Goal: Task Accomplishment & Management: Manage account settings

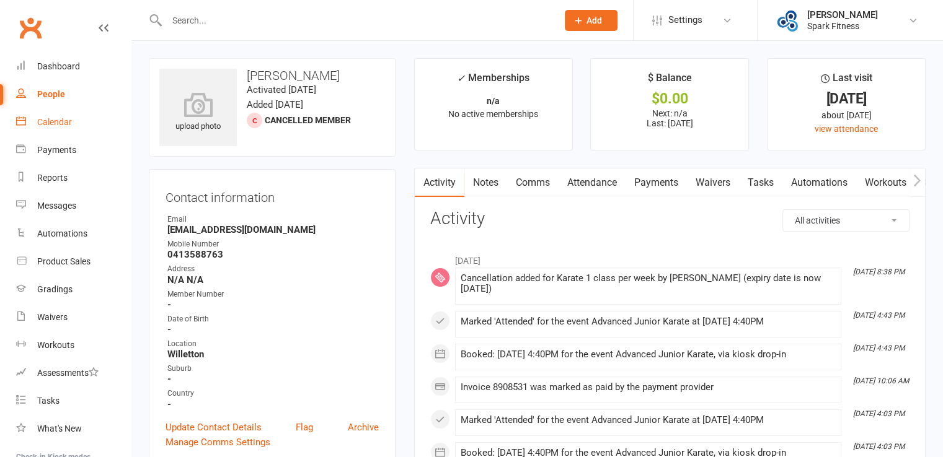
click at [64, 125] on div "Calendar" at bounding box center [54, 122] width 35 height 10
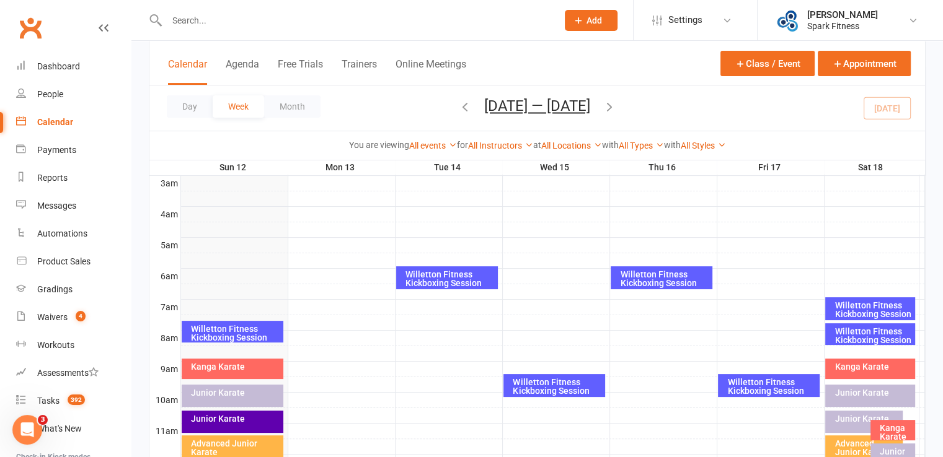
scroll to position [186, 0]
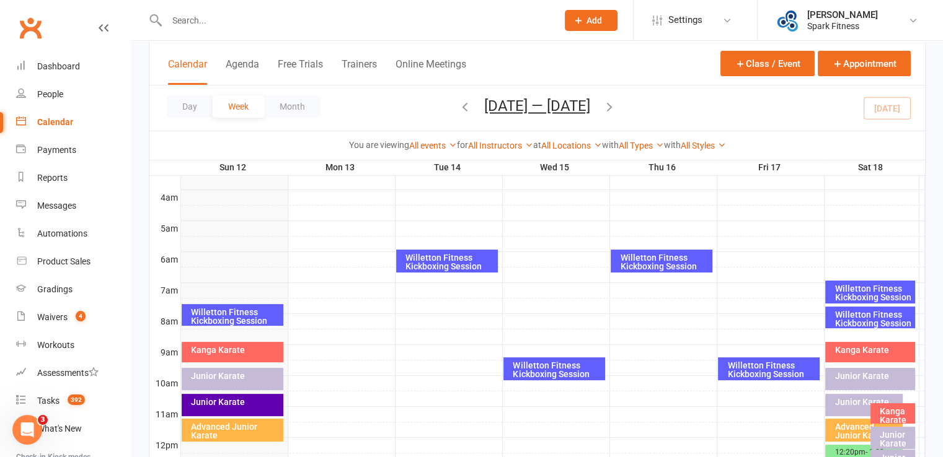
click at [224, 317] on div "Willetton Fitness Kickboxing Session" at bounding box center [235, 316] width 91 height 17
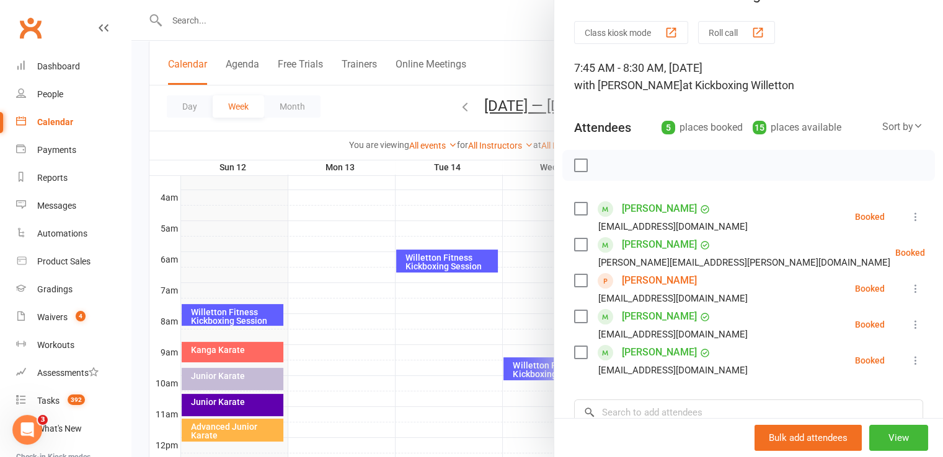
scroll to position [62, 0]
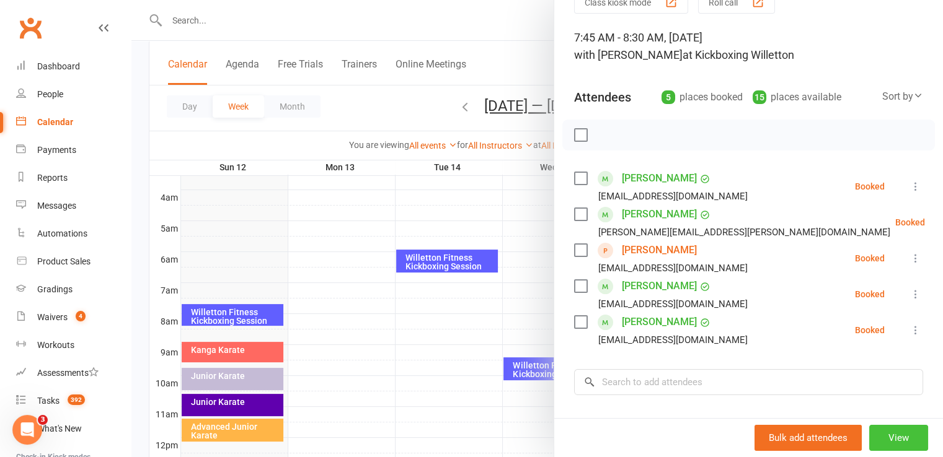
click at [883, 447] on button "View" at bounding box center [898, 438] width 59 height 26
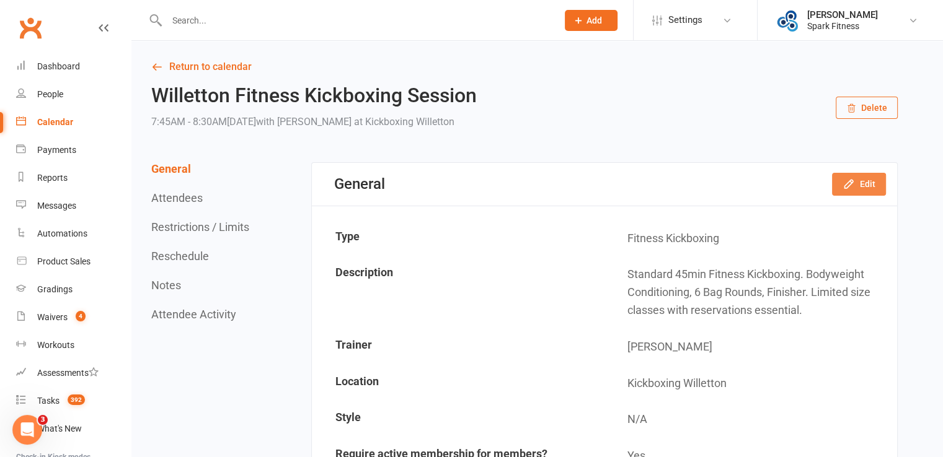
click at [865, 190] on button "Edit" at bounding box center [859, 184] width 54 height 22
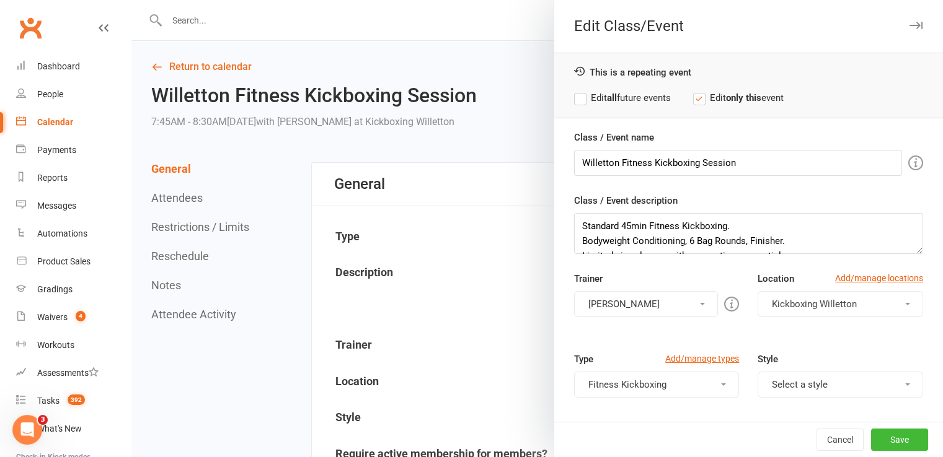
click at [676, 301] on button "[PERSON_NAME]" at bounding box center [646, 304] width 144 height 26
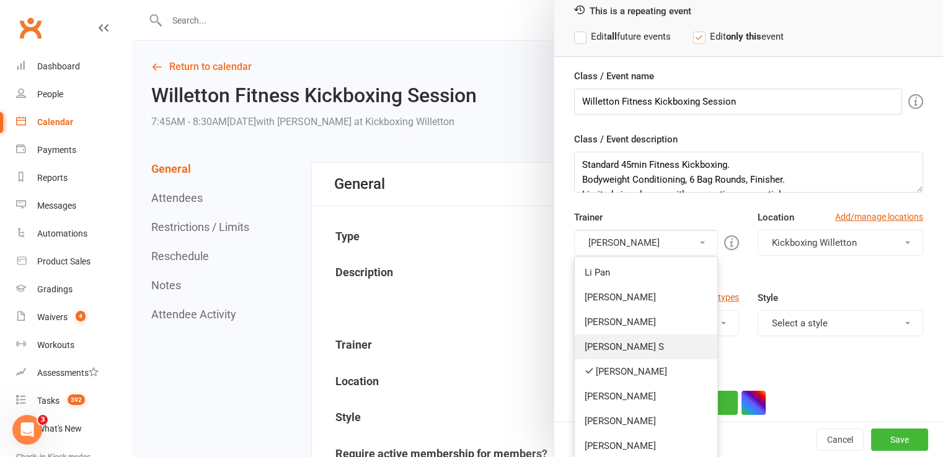
scroll to position [62, 0]
click at [620, 368] on link "[PERSON_NAME]" at bounding box center [646, 371] width 143 height 25
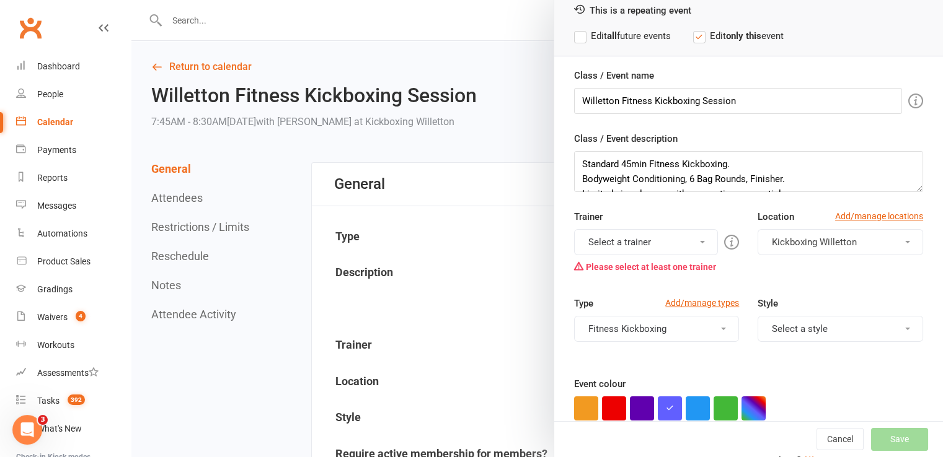
click at [630, 245] on button "Select a trainer" at bounding box center [646, 242] width 144 height 26
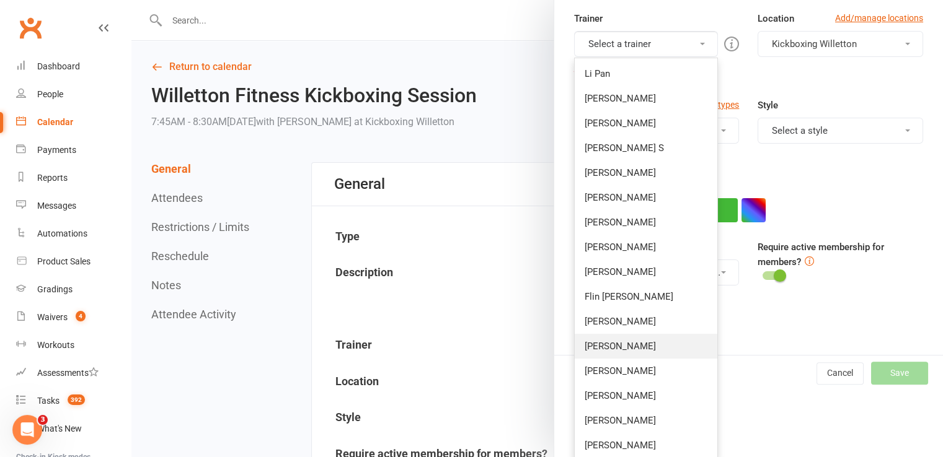
scroll to position [263, 0]
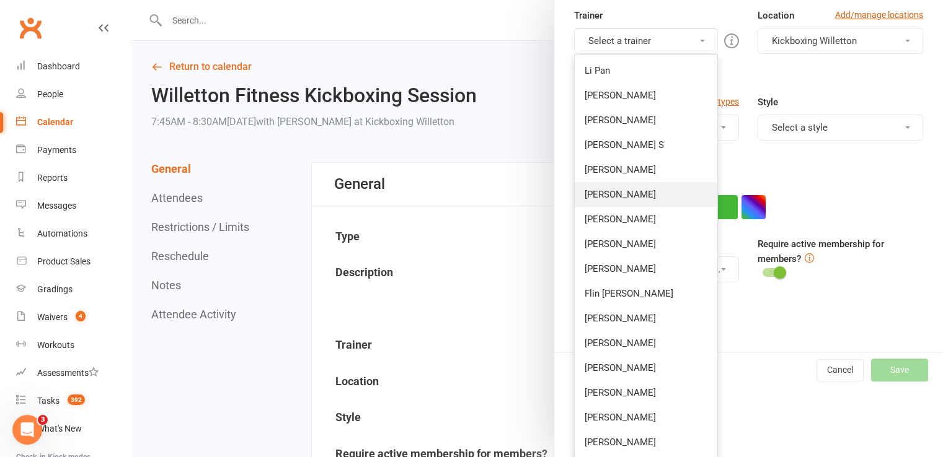
click at [614, 194] on link "[PERSON_NAME]" at bounding box center [646, 194] width 143 height 25
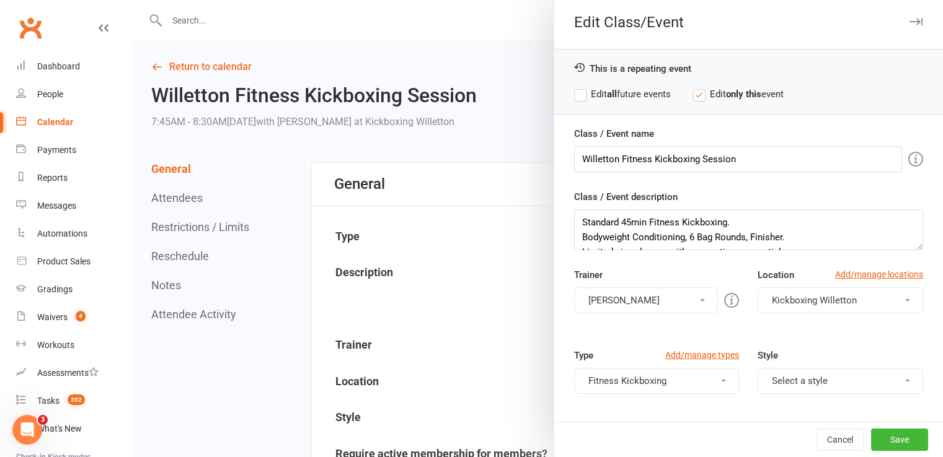
scroll to position [0, 0]
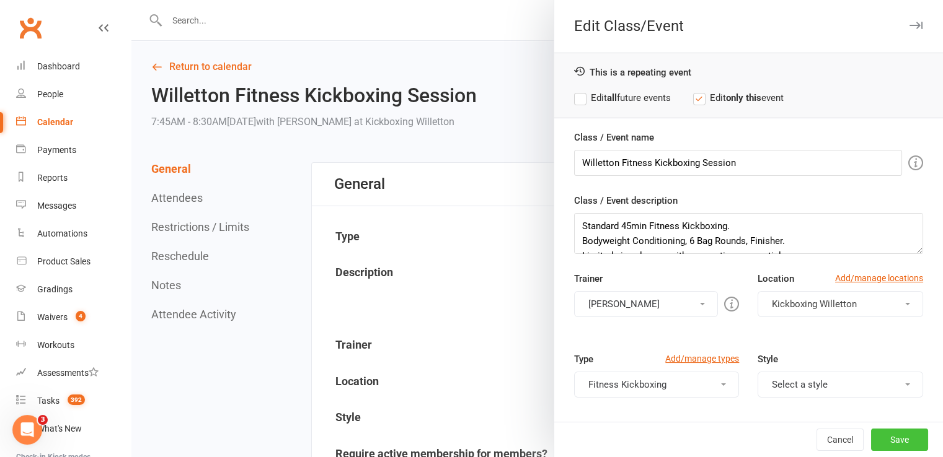
click at [898, 440] on button "Save" at bounding box center [899, 440] width 57 height 22
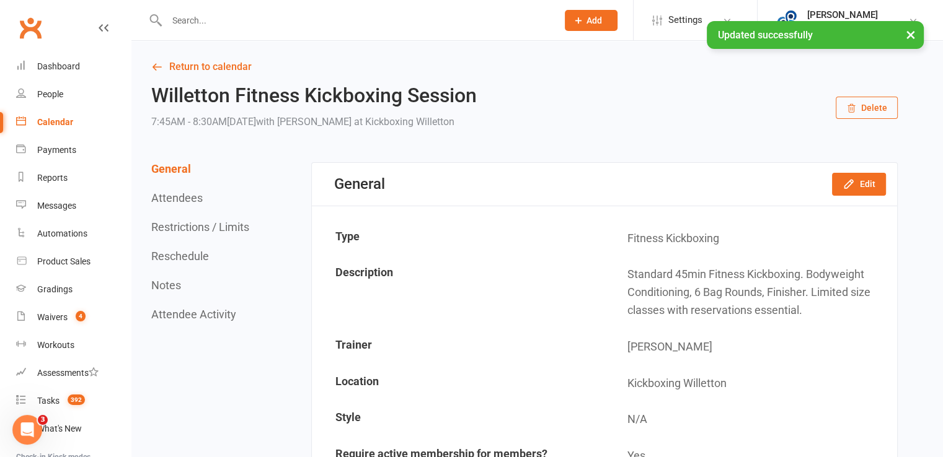
click at [55, 130] on link "Calendar" at bounding box center [73, 122] width 115 height 28
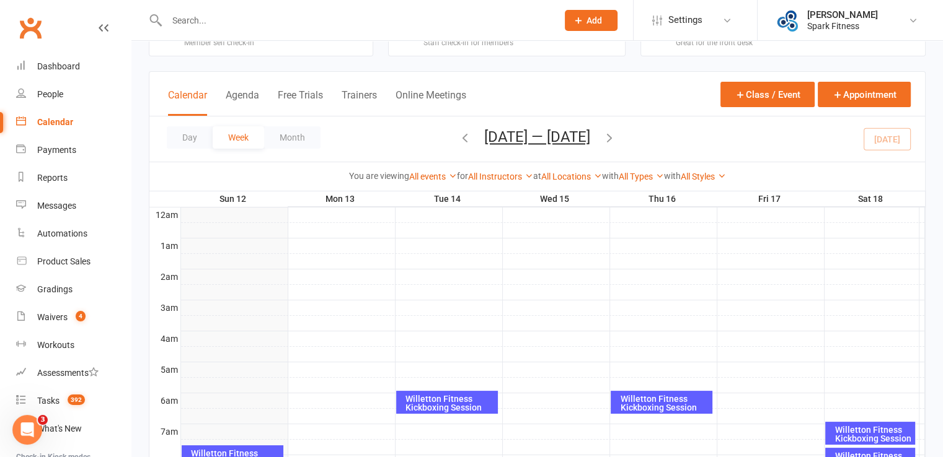
scroll to position [124, 0]
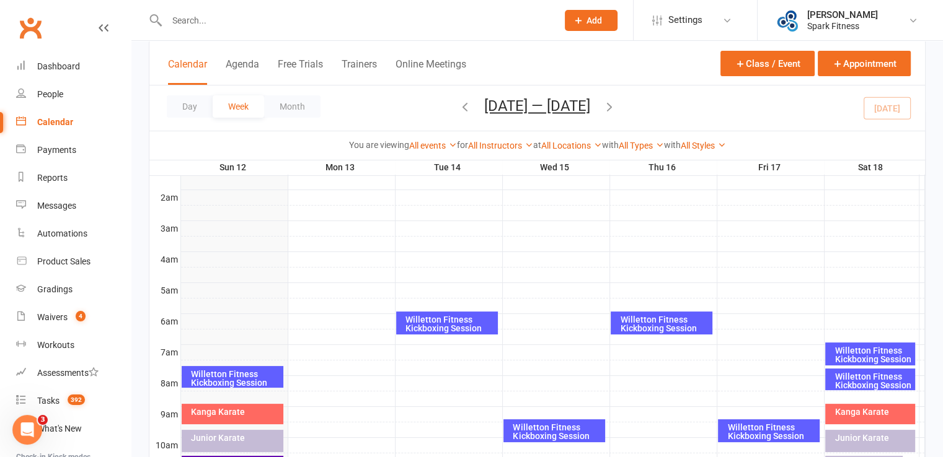
click at [234, 377] on div "Willetton Fitness Kickboxing Session" at bounding box center [235, 378] width 91 height 17
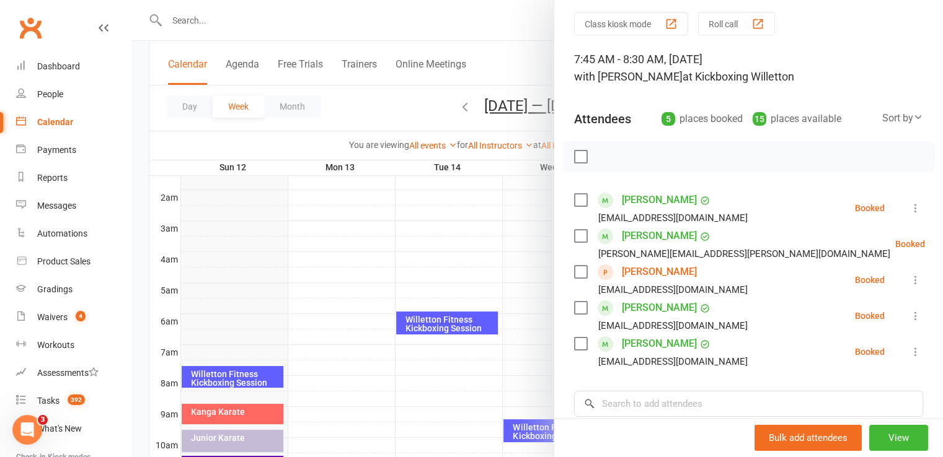
scroll to position [62, 0]
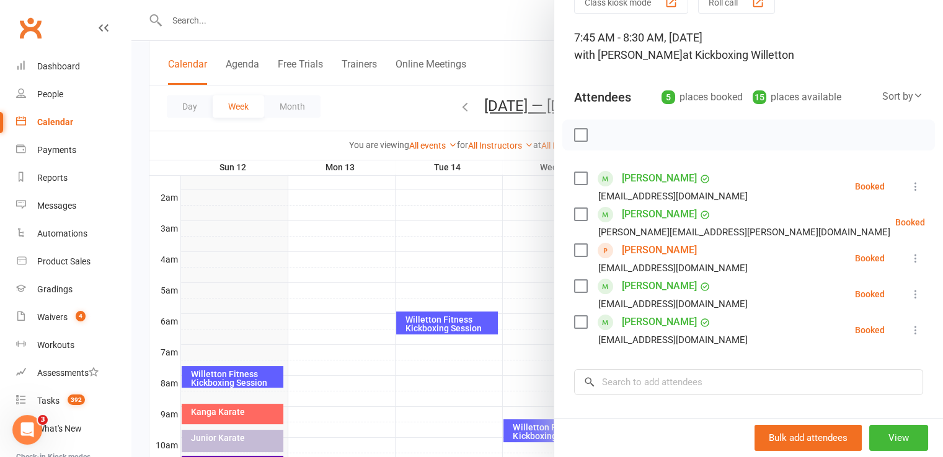
click at [667, 249] on link "[PERSON_NAME]" at bounding box center [659, 251] width 75 height 20
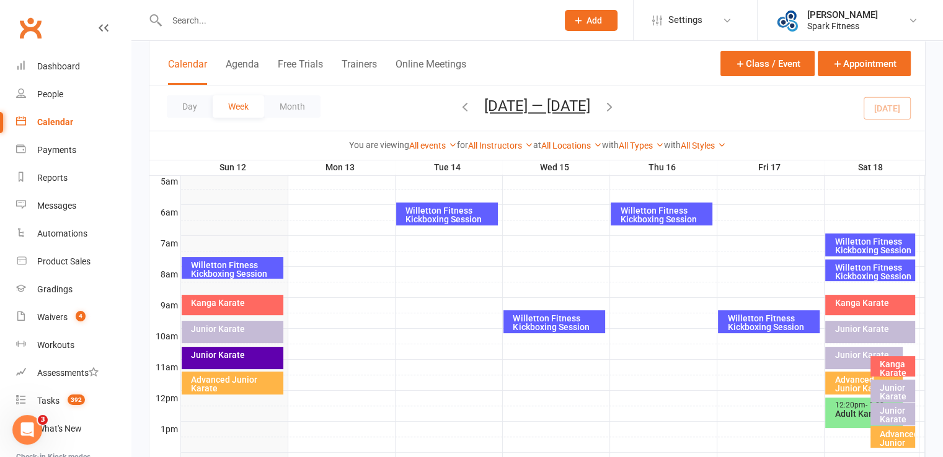
scroll to position [248, 0]
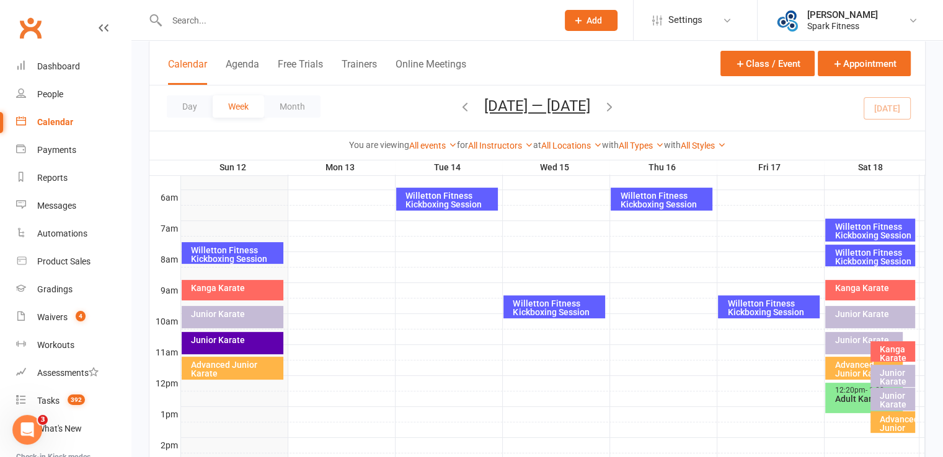
click at [240, 253] on div "Willetton Fitness Kickboxing Session" at bounding box center [235, 254] width 91 height 17
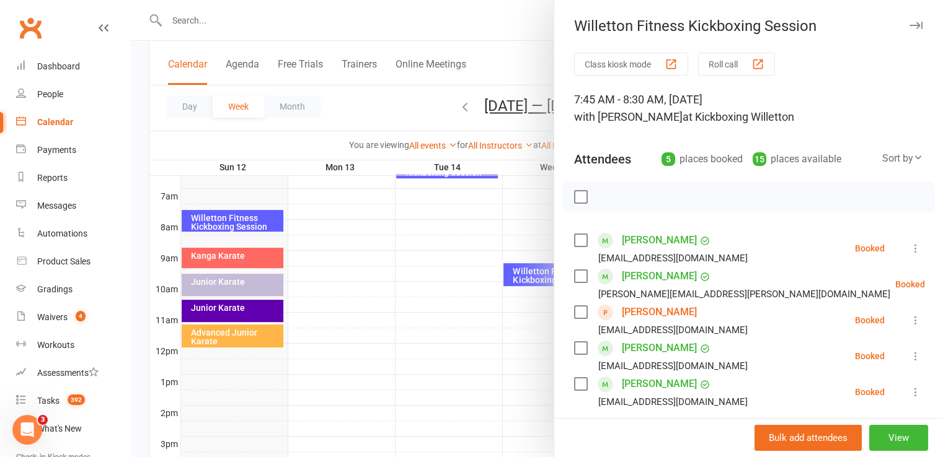
scroll to position [310, 0]
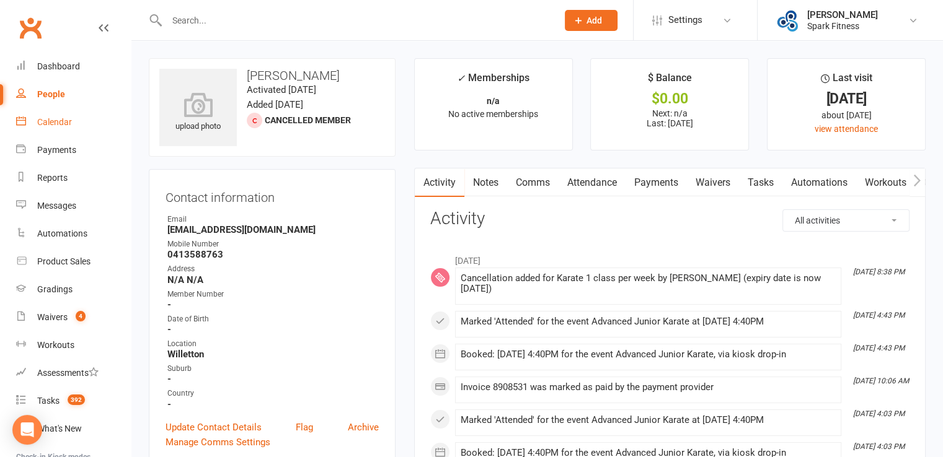
click at [52, 123] on div "Calendar" at bounding box center [54, 122] width 35 height 10
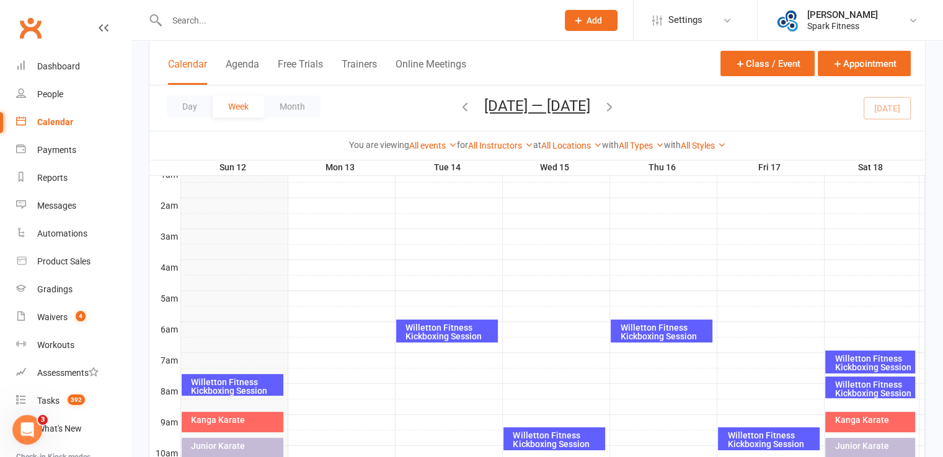
scroll to position [124, 0]
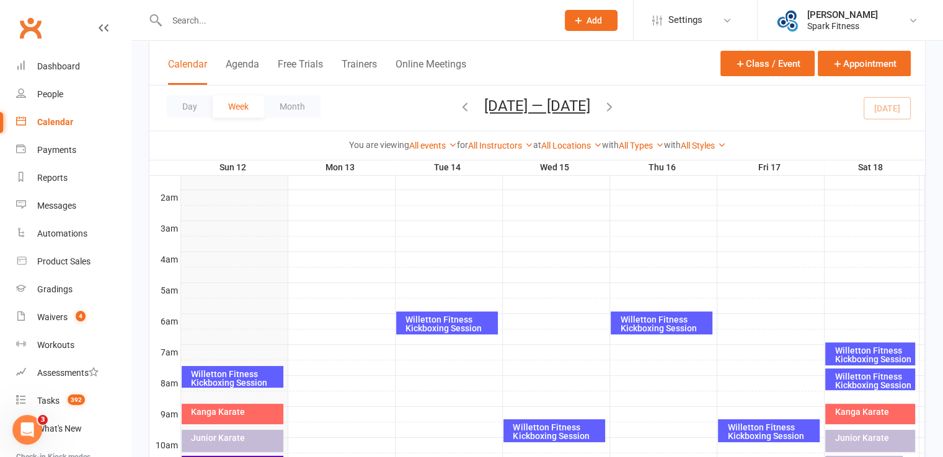
click at [241, 374] on div "Willetton Fitness Kickboxing Session" at bounding box center [235, 378] width 91 height 17
